Goal: Use online tool/utility

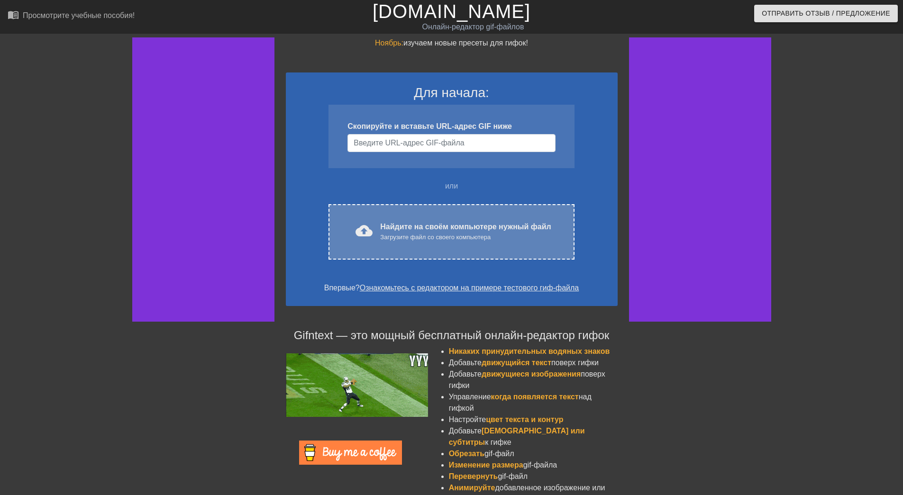
click at [406, 231] on div "Найдите на своём компьютере нужный файл Загрузите файл со своего компьютера" at bounding box center [465, 231] width 171 height 21
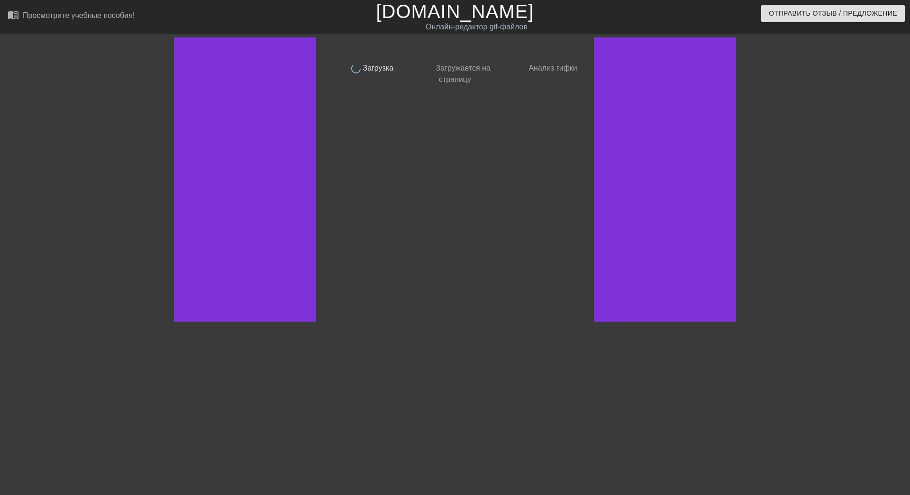
click at [417, 229] on div "Выполнено Загрузка готово Загружается на страницу готово Анализ гифки" at bounding box center [454, 179] width 255 height 284
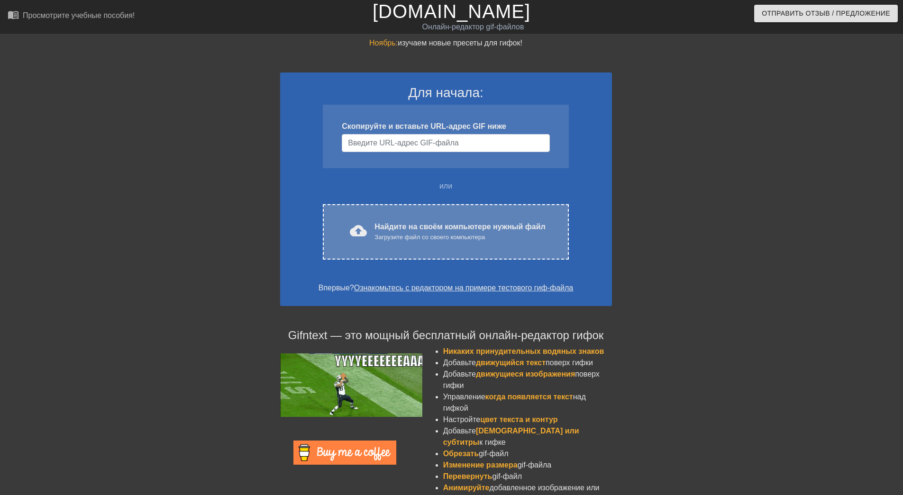
click at [414, 233] on div "Загрузите файл со своего компьютера" at bounding box center [459, 237] width 171 height 9
